Goal: Information Seeking & Learning: Learn about a topic

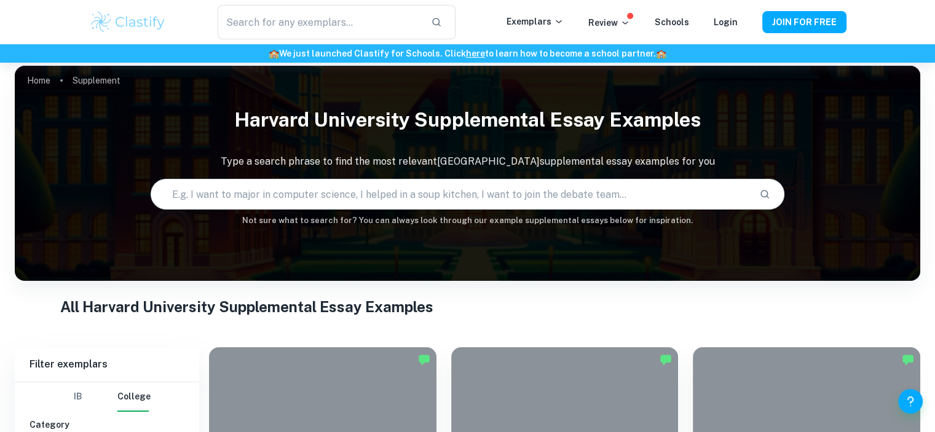
scroll to position [198, 0]
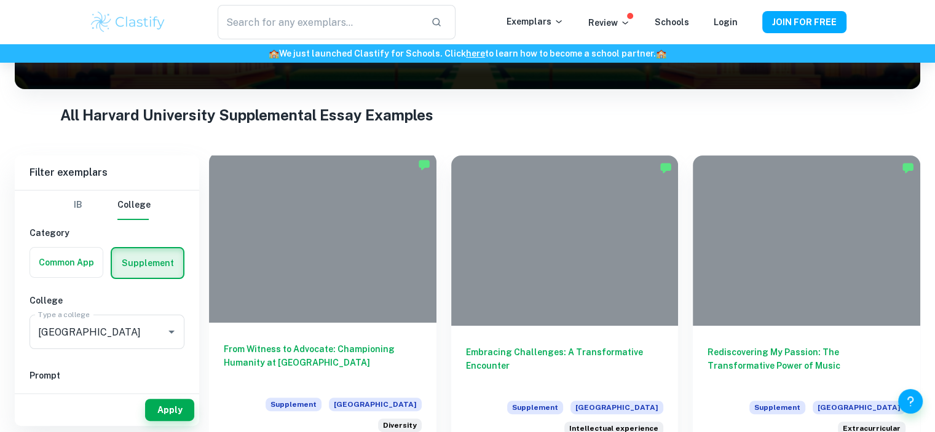
click at [307, 350] on h6 "From Witness to Advocate: Championing Humanity at [GEOGRAPHIC_DATA]" at bounding box center [323, 362] width 198 height 41
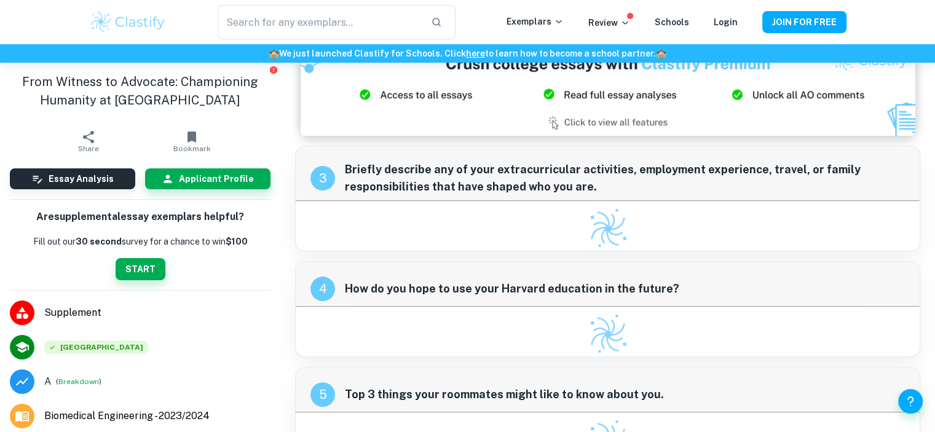
scroll to position [254, 0]
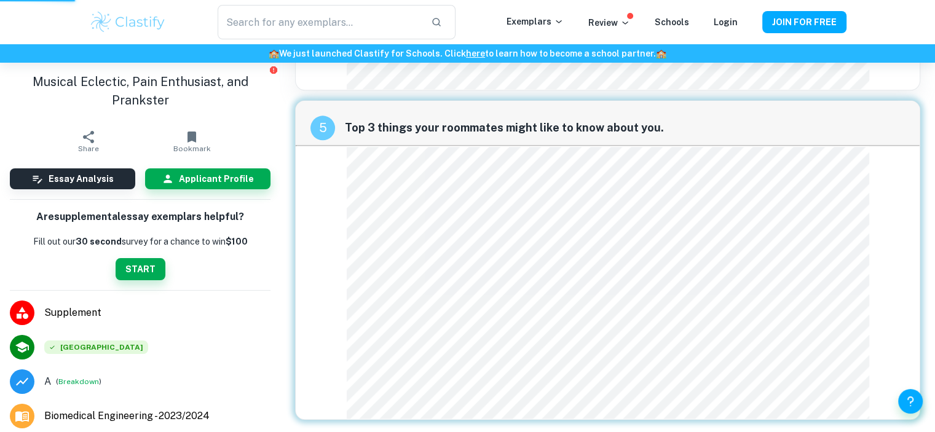
scroll to position [198, 0]
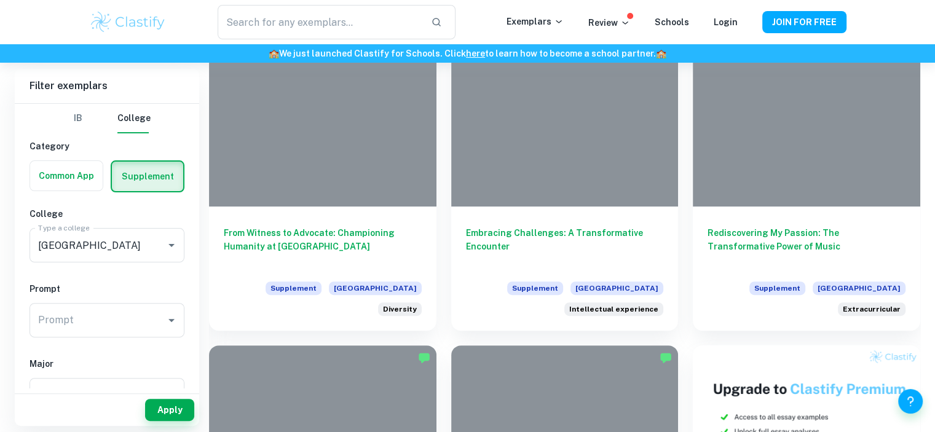
click at [562, 229] on h6 "Embracing Challenges: A Transformative Encounter" at bounding box center [565, 246] width 198 height 41
